Goal: Book appointment/travel/reservation

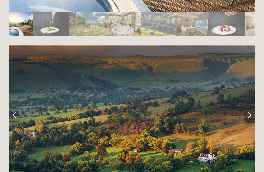
scroll to position [992, 0]
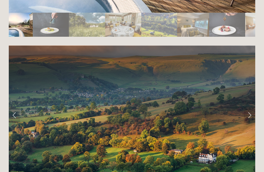
click at [251, 107] on link "Next Slide" at bounding box center [249, 114] width 11 height 15
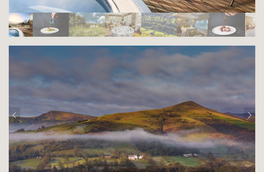
click at [251, 107] on link "Next Slide" at bounding box center [249, 114] width 11 height 15
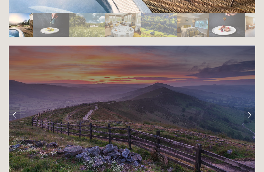
click at [252, 107] on link "Next Slide" at bounding box center [249, 114] width 11 height 15
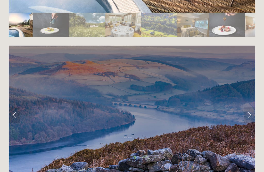
click at [251, 107] on link "Next Slide" at bounding box center [249, 114] width 11 height 15
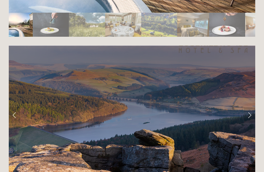
click at [253, 107] on link "Next Slide" at bounding box center [249, 114] width 11 height 15
click at [251, 107] on link "Next Slide" at bounding box center [249, 114] width 11 height 15
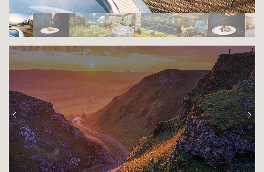
click at [253, 107] on link "Next Slide" at bounding box center [249, 114] width 11 height 15
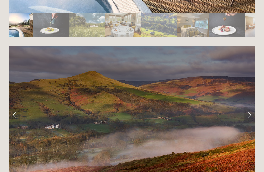
click at [254, 107] on link "Next Slide" at bounding box center [249, 114] width 11 height 15
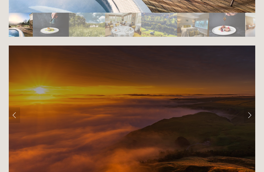
click at [250, 107] on link "Next Slide" at bounding box center [249, 114] width 11 height 15
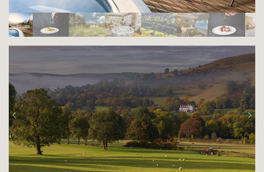
click at [250, 107] on link "Next Slide" at bounding box center [249, 114] width 11 height 15
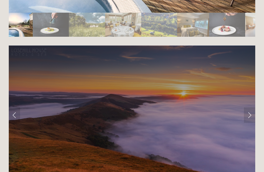
click at [251, 107] on link "Next Slide" at bounding box center [249, 114] width 11 height 15
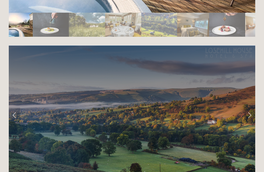
click at [253, 107] on link "Next Slide" at bounding box center [249, 114] width 11 height 15
click at [250, 107] on link "Next Slide" at bounding box center [249, 114] width 11 height 15
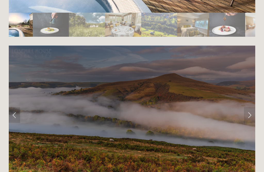
click at [251, 107] on link "Next Slide" at bounding box center [249, 114] width 11 height 15
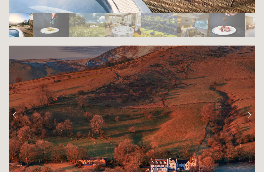
click at [250, 107] on link "Next Slide" at bounding box center [249, 114] width 11 height 15
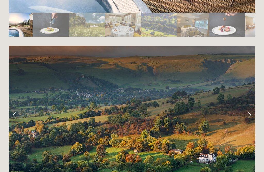
click at [249, 107] on link "Next Slide" at bounding box center [249, 114] width 11 height 15
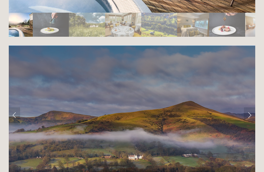
click at [252, 107] on link "Next Slide" at bounding box center [249, 114] width 11 height 15
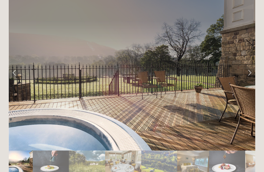
scroll to position [854, 0]
click at [250, 65] on link "Next Slide" at bounding box center [249, 72] width 11 height 15
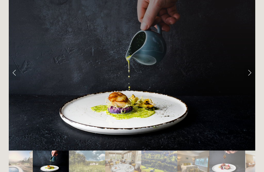
click at [250, 65] on link "Next Slide" at bounding box center [249, 72] width 11 height 15
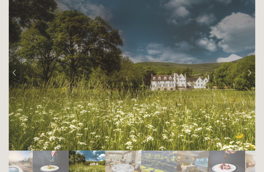
click at [250, 65] on link "Next Slide" at bounding box center [249, 72] width 11 height 15
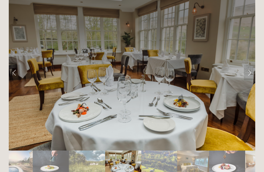
click at [251, 65] on link "Next Slide" at bounding box center [249, 72] width 11 height 15
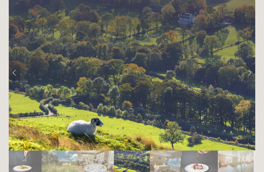
click at [252, 65] on link "Next Slide" at bounding box center [249, 72] width 11 height 15
click at [251, 65] on link "Next Slide" at bounding box center [249, 72] width 11 height 15
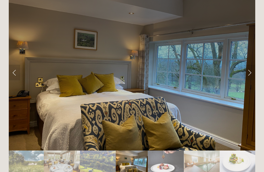
click at [250, 65] on link "Next Slide" at bounding box center [249, 72] width 11 height 15
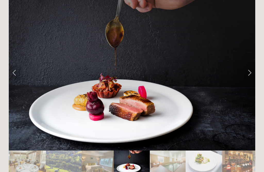
click at [251, 65] on link "Next Slide" at bounding box center [249, 72] width 11 height 15
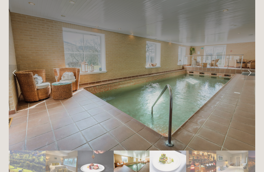
click at [250, 65] on link "Next Slide" at bounding box center [249, 72] width 11 height 15
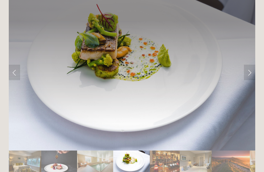
click at [251, 65] on link "Next Slide" at bounding box center [249, 72] width 11 height 15
click at [252, 65] on link "Next Slide" at bounding box center [249, 72] width 11 height 15
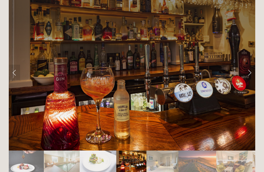
click at [252, 65] on link "Next Slide" at bounding box center [249, 72] width 11 height 15
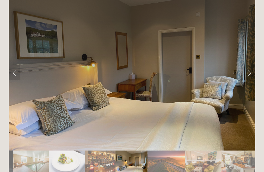
click at [254, 65] on link "Next Slide" at bounding box center [249, 72] width 11 height 15
click at [251, 65] on link "Next Slide" at bounding box center [249, 72] width 11 height 15
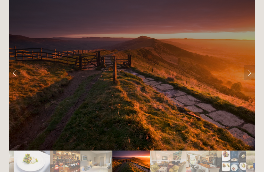
click at [252, 65] on link "Next Slide" at bounding box center [249, 72] width 11 height 15
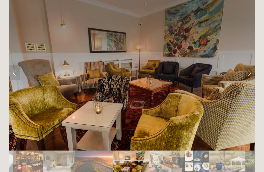
click at [251, 65] on link "Next Slide" at bounding box center [249, 72] width 11 height 15
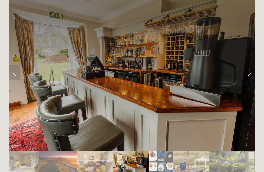
click at [253, 65] on link "Next Slide" at bounding box center [249, 72] width 11 height 15
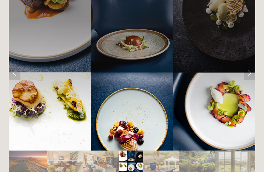
click at [250, 65] on link "Next Slide" at bounding box center [249, 72] width 11 height 15
click at [252, 65] on link "Next Slide" at bounding box center [249, 72] width 11 height 15
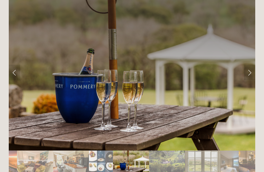
click at [255, 65] on link "Next Slide" at bounding box center [249, 72] width 11 height 15
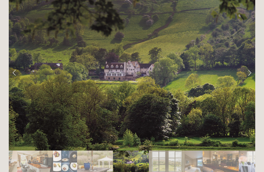
click at [251, 65] on link "Next Slide" at bounding box center [249, 72] width 11 height 15
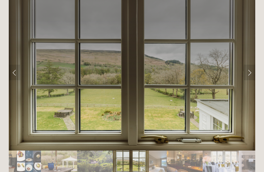
click at [253, 65] on link "Next Slide" at bounding box center [249, 72] width 11 height 15
click at [249, 65] on link "Next Slide" at bounding box center [249, 72] width 11 height 15
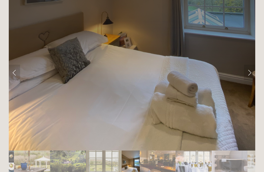
click at [252, 65] on link "Next Slide" at bounding box center [249, 72] width 11 height 15
click at [250, 65] on link "Next Slide" at bounding box center [249, 72] width 11 height 15
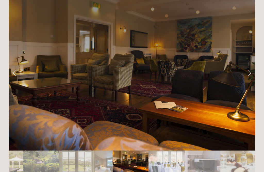
click at [250, 65] on link "Next Slide" at bounding box center [249, 72] width 11 height 15
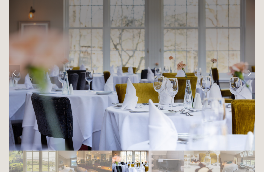
click at [251, 65] on link "Next Slide" at bounding box center [249, 72] width 11 height 15
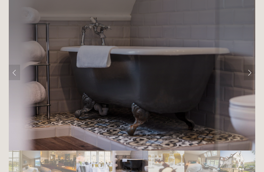
click at [251, 65] on link "Next Slide" at bounding box center [249, 72] width 11 height 15
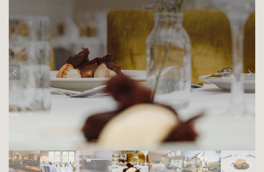
click at [252, 65] on link "Next Slide" at bounding box center [249, 72] width 11 height 15
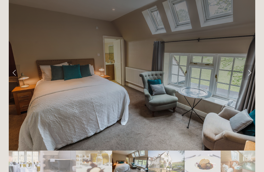
click at [252, 65] on link "Next Slide" at bounding box center [249, 72] width 11 height 15
click at [251, 65] on link "Next Slide" at bounding box center [249, 72] width 11 height 15
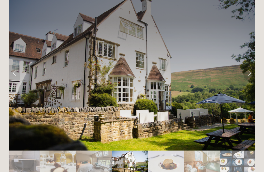
click at [249, 65] on link "Next Slide" at bounding box center [249, 72] width 11 height 15
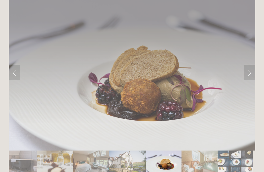
click at [250, 65] on link "Next Slide" at bounding box center [249, 72] width 11 height 15
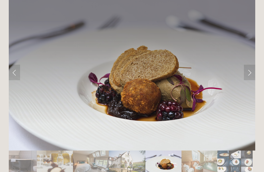
click at [252, 65] on link "Next Slide" at bounding box center [249, 72] width 11 height 15
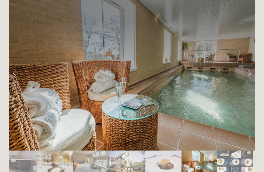
click at [252, 65] on link "Next Slide" at bounding box center [249, 72] width 11 height 15
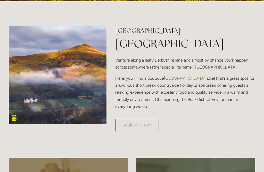
scroll to position [144, 0]
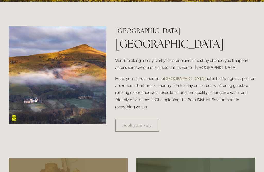
click at [148, 131] on link "Book your stay" at bounding box center [137, 125] width 44 height 13
